Goal: Task Accomplishment & Management: Use online tool/utility

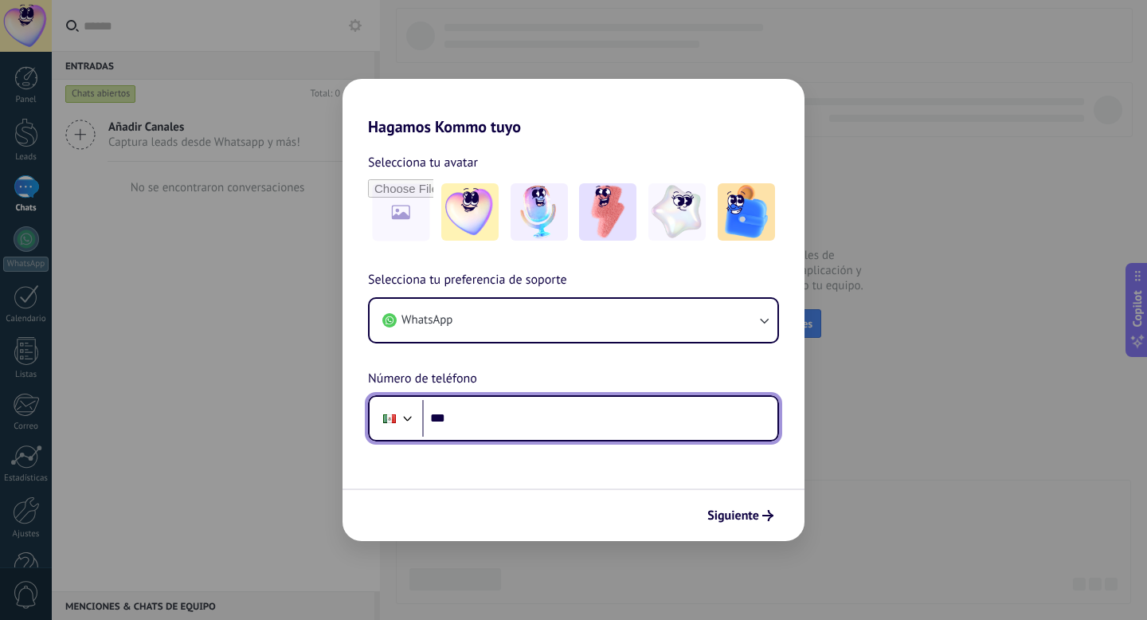
click at [517, 429] on input "***" at bounding box center [599, 418] width 355 height 37
type input "**********"
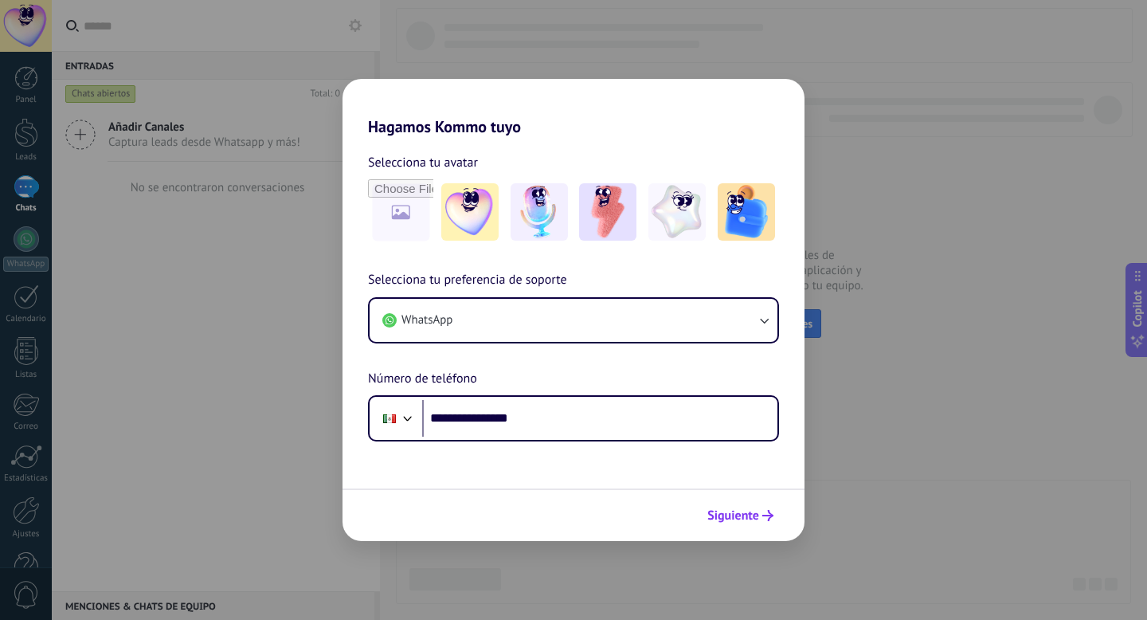
click at [736, 526] on button "Siguiente" at bounding box center [740, 515] width 80 height 27
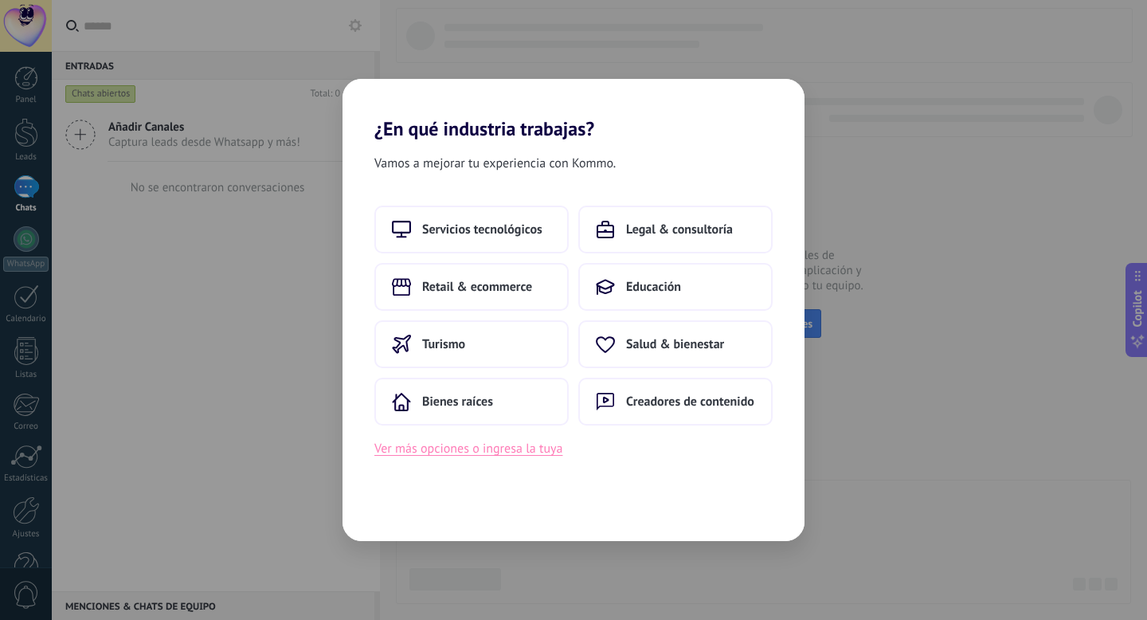
click at [513, 452] on button "Ver más opciones o ingresa la tuya" at bounding box center [468, 448] width 188 height 21
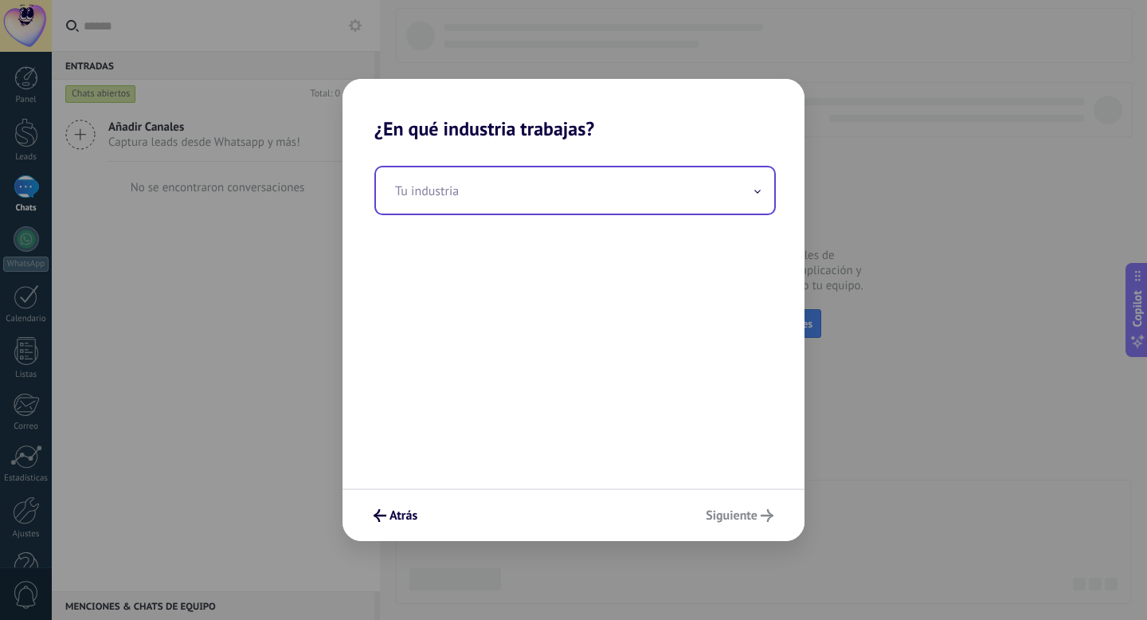
click at [552, 207] on input "text" at bounding box center [575, 190] width 398 height 46
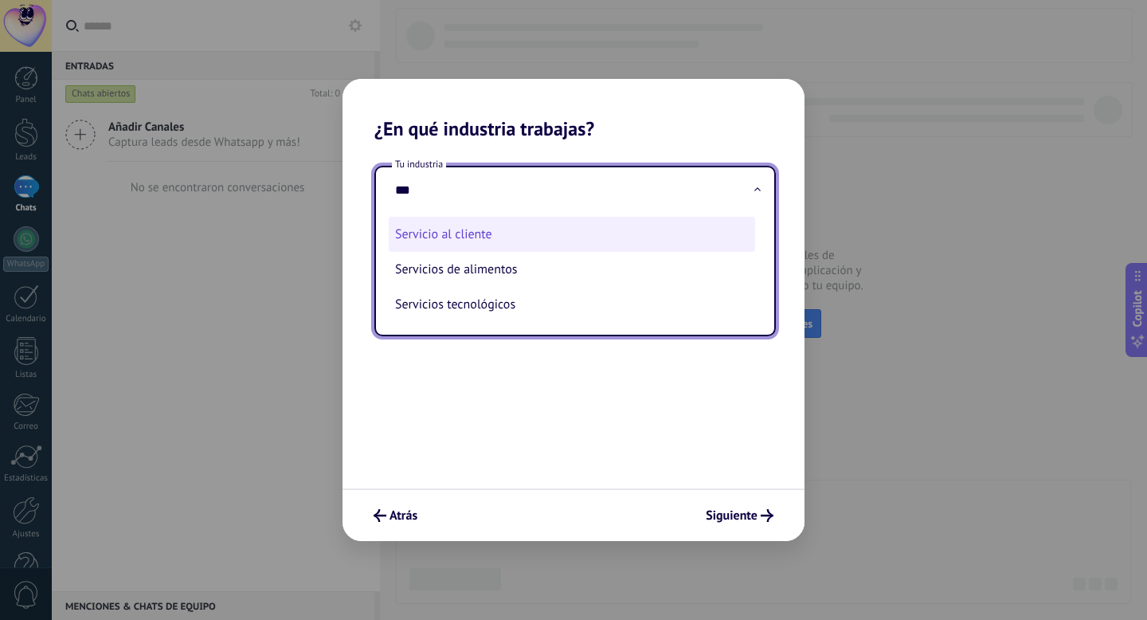
click at [549, 245] on li "Servicio al cliente" at bounding box center [572, 234] width 366 height 35
type input "**********"
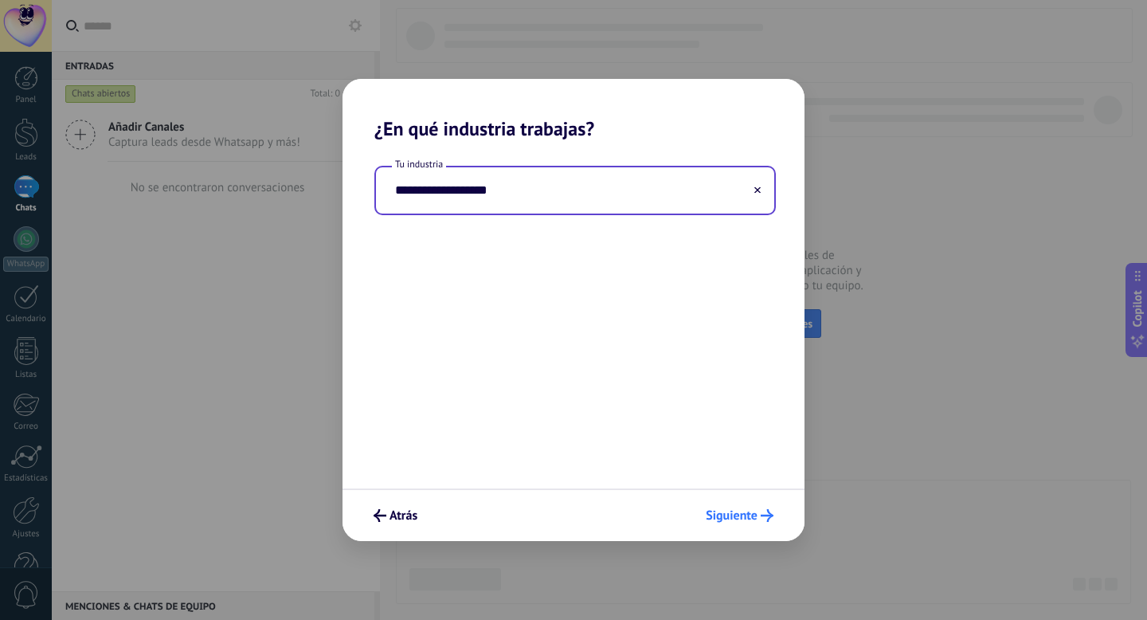
click at [750, 525] on button "Siguiente" at bounding box center [739, 515] width 82 height 27
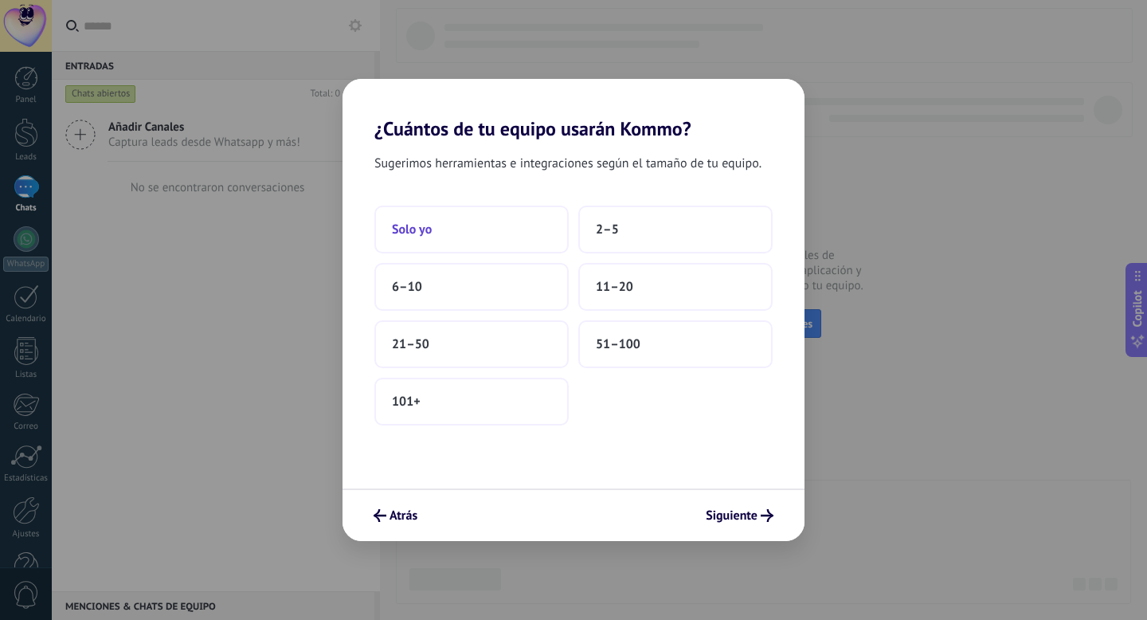
click at [527, 219] on button "Solo yo" at bounding box center [471, 229] width 194 height 48
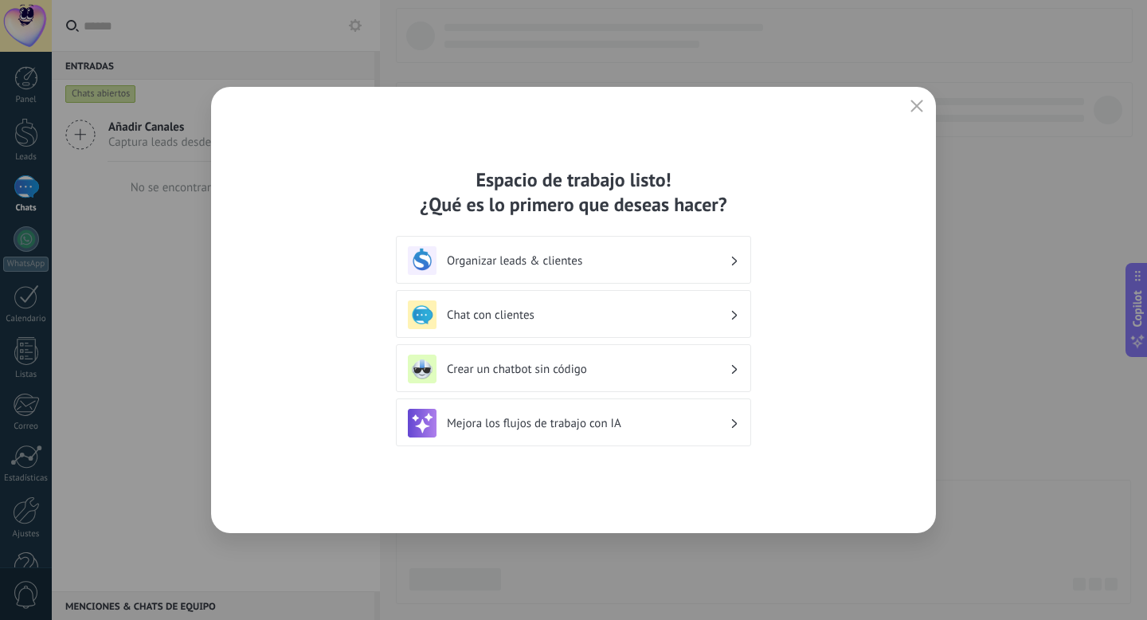
click at [733, 264] on icon at bounding box center [735, 261] width 6 height 10
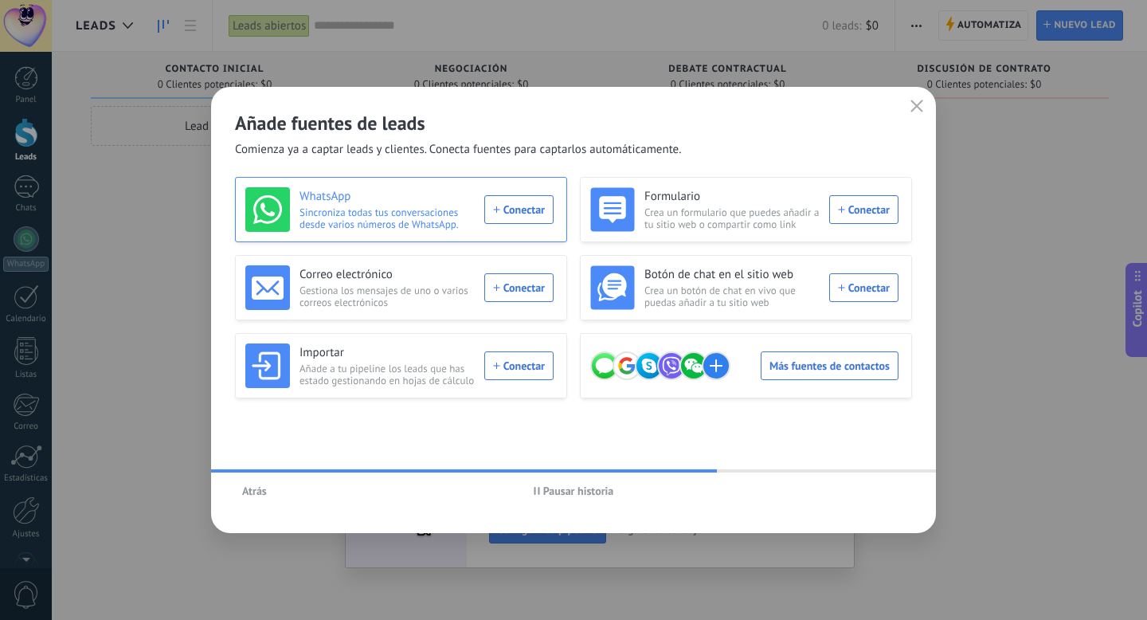
click at [489, 213] on div "WhatsApp Sincroniza todas tus conversaciones desde varios números de WhatsApp. …" at bounding box center [399, 209] width 308 height 45
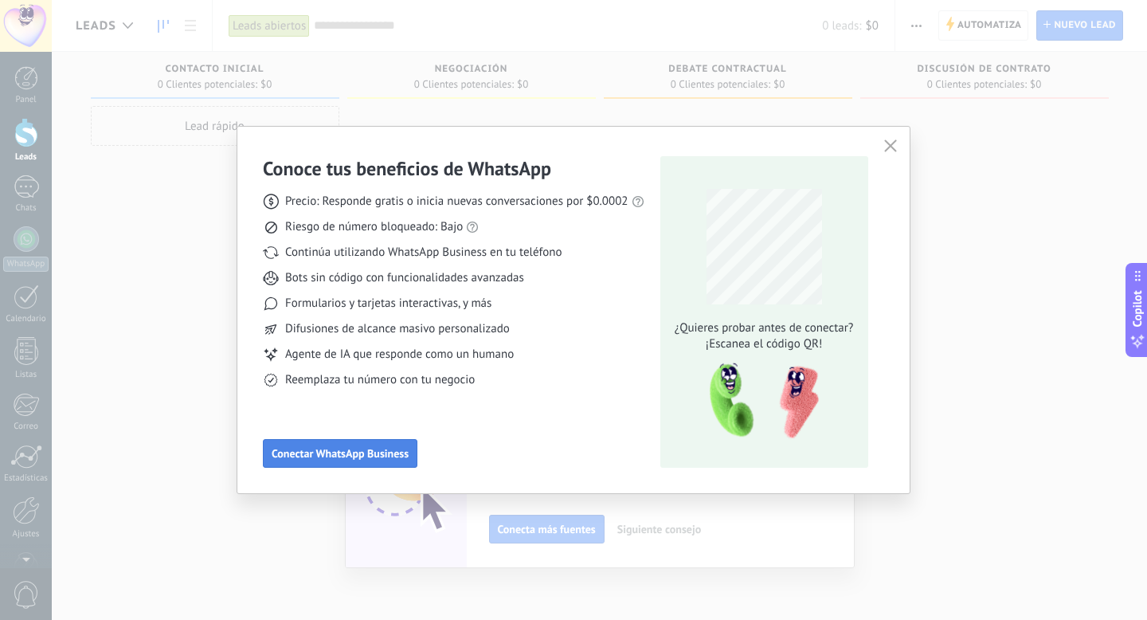
click at [323, 459] on span "Conectar WhatsApp Business" at bounding box center [340, 453] width 137 height 11
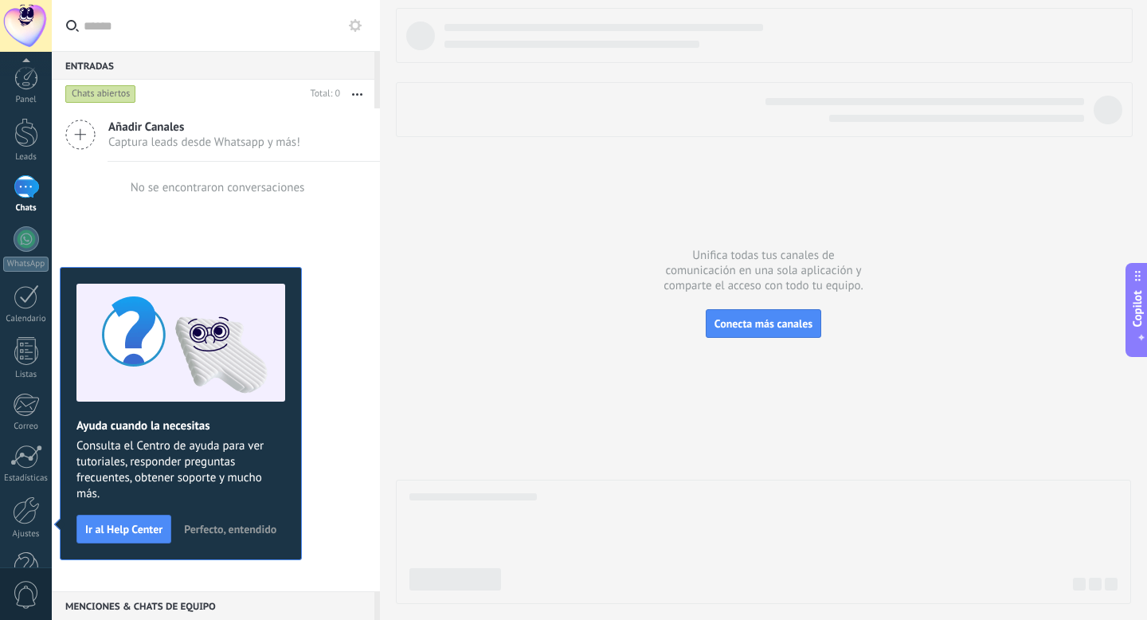
scroll to position [43, 0]
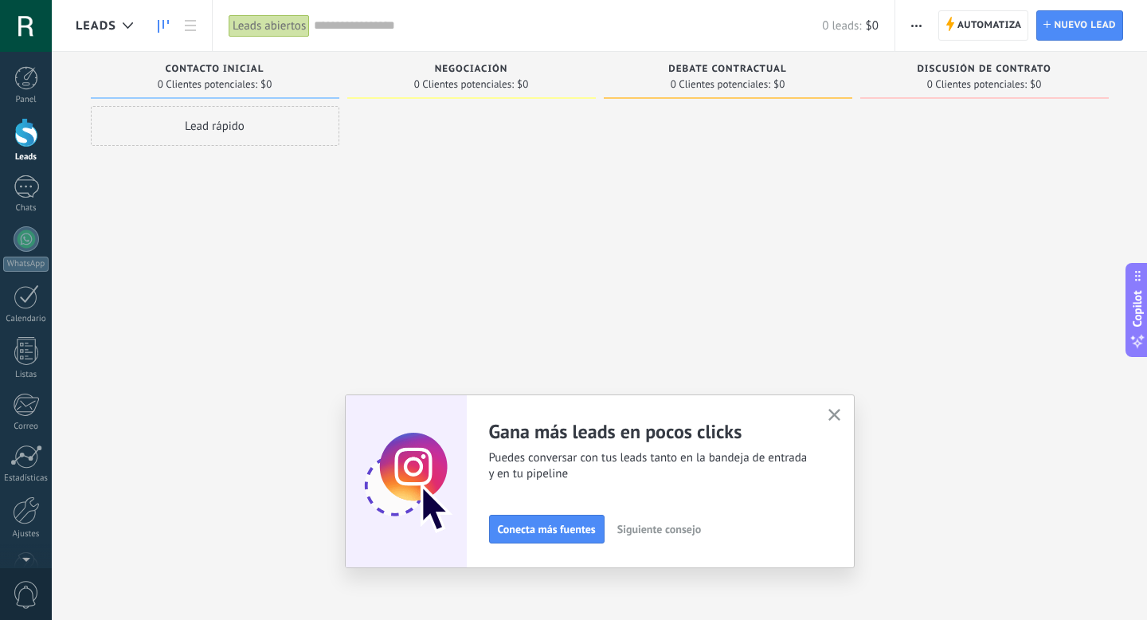
click at [14, 31] on div at bounding box center [26, 26] width 52 height 52
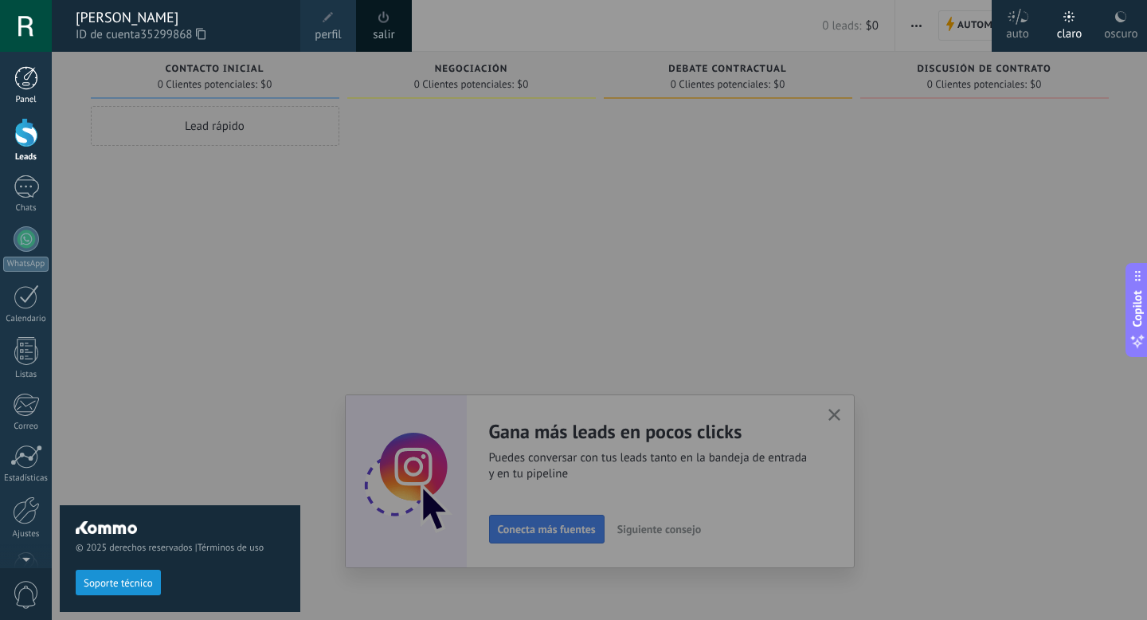
click at [26, 77] on div at bounding box center [26, 78] width 24 height 24
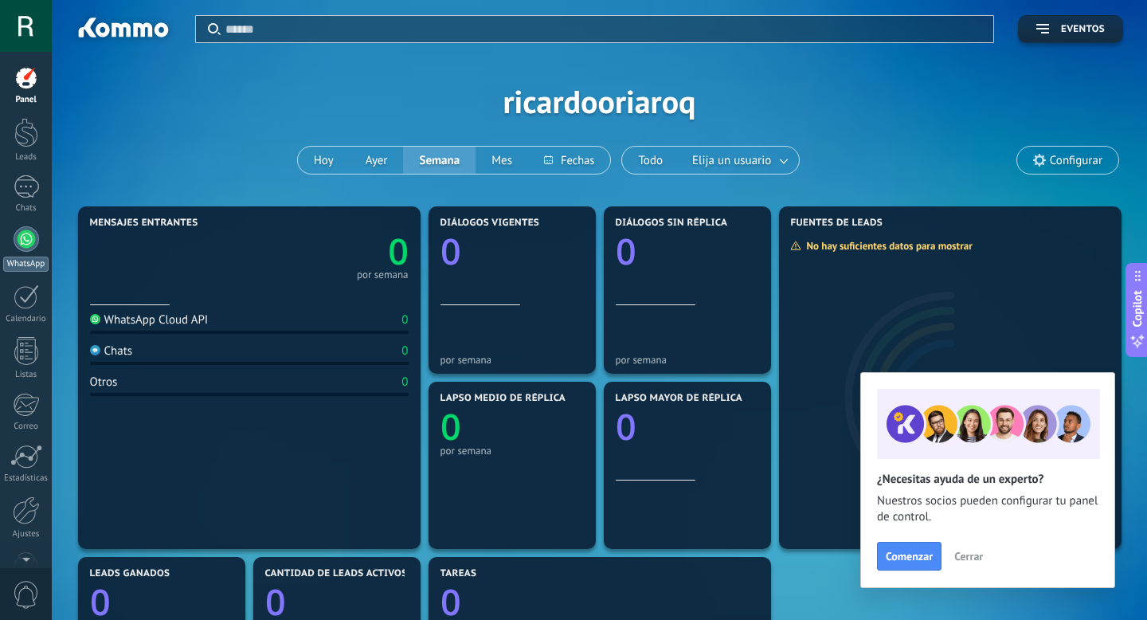
click at [22, 245] on div at bounding box center [26, 238] width 25 height 25
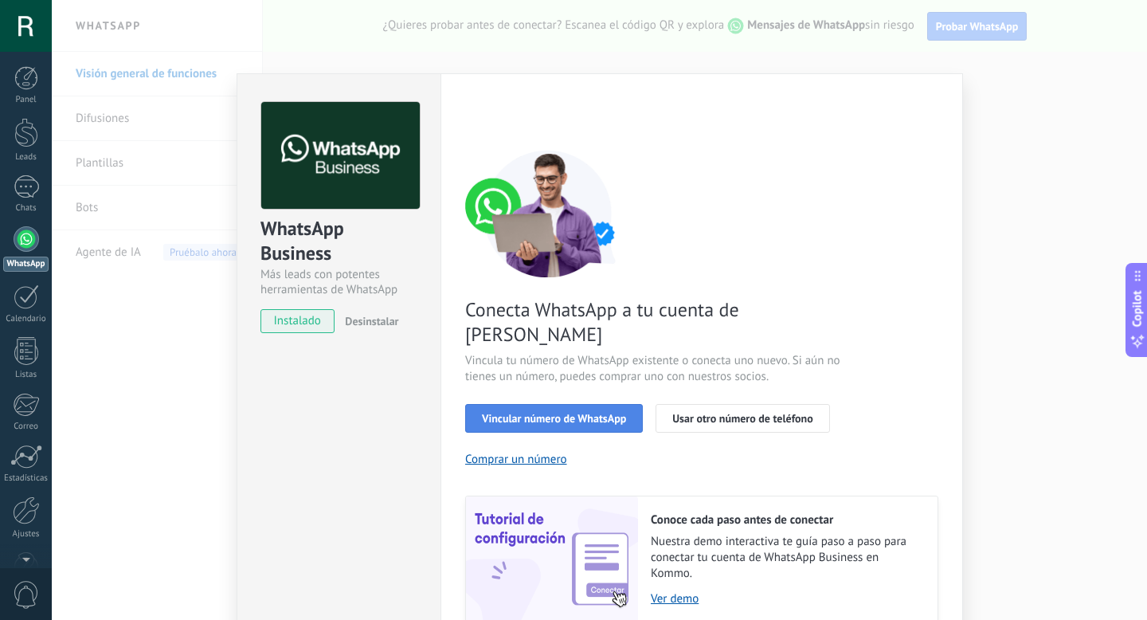
click at [525, 404] on button "Vincular número de WhatsApp" at bounding box center [554, 418] width 178 height 29
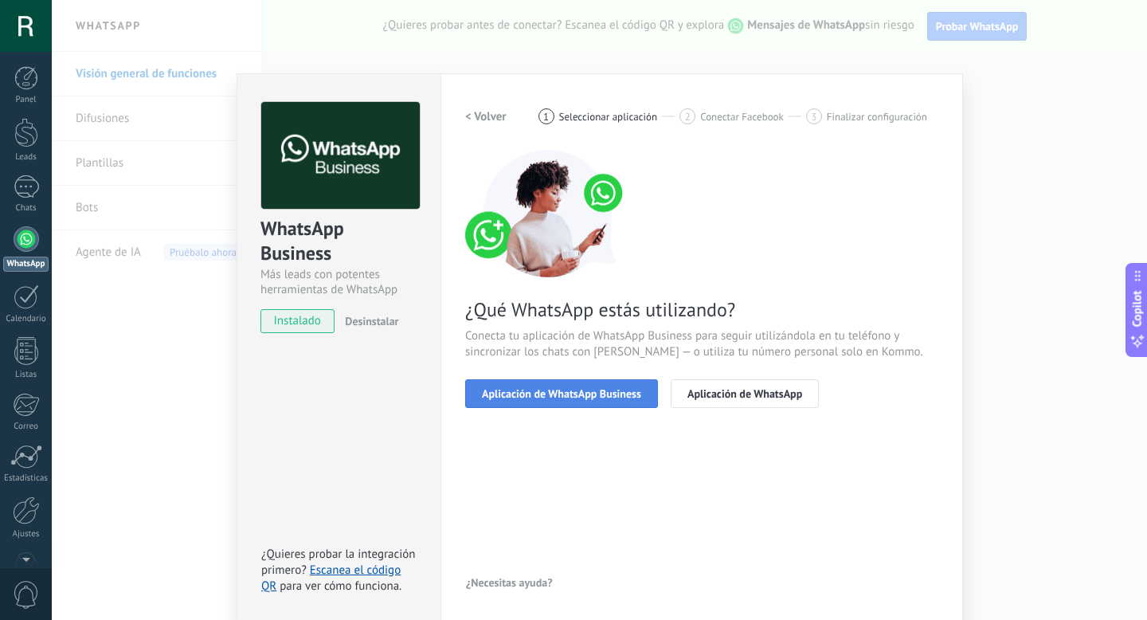
click at [525, 400] on button "Aplicación de WhatsApp Business" at bounding box center [561, 393] width 193 height 29
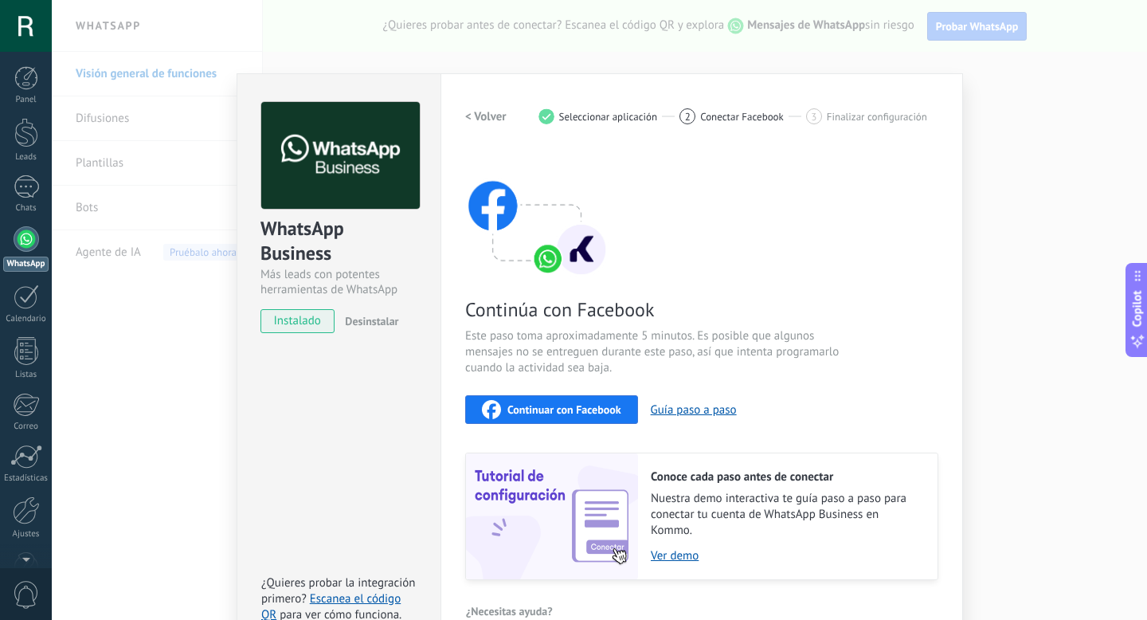
click at [527, 397] on button "Continuar con Facebook" at bounding box center [551, 409] width 173 height 29
